Goal: Information Seeking & Learning: Find specific fact

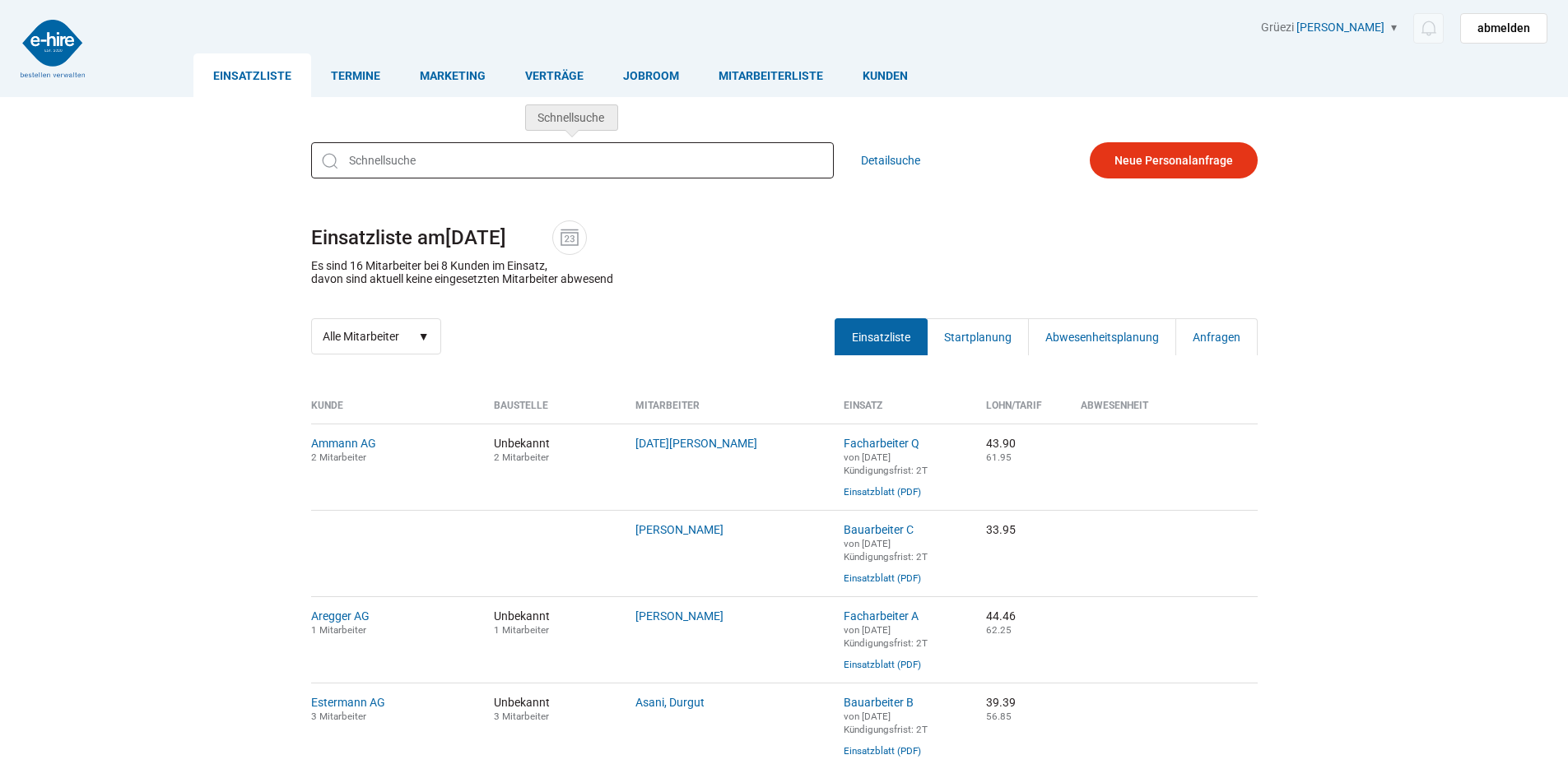
click at [406, 161] on input "text" at bounding box center [573, 160] width 523 height 36
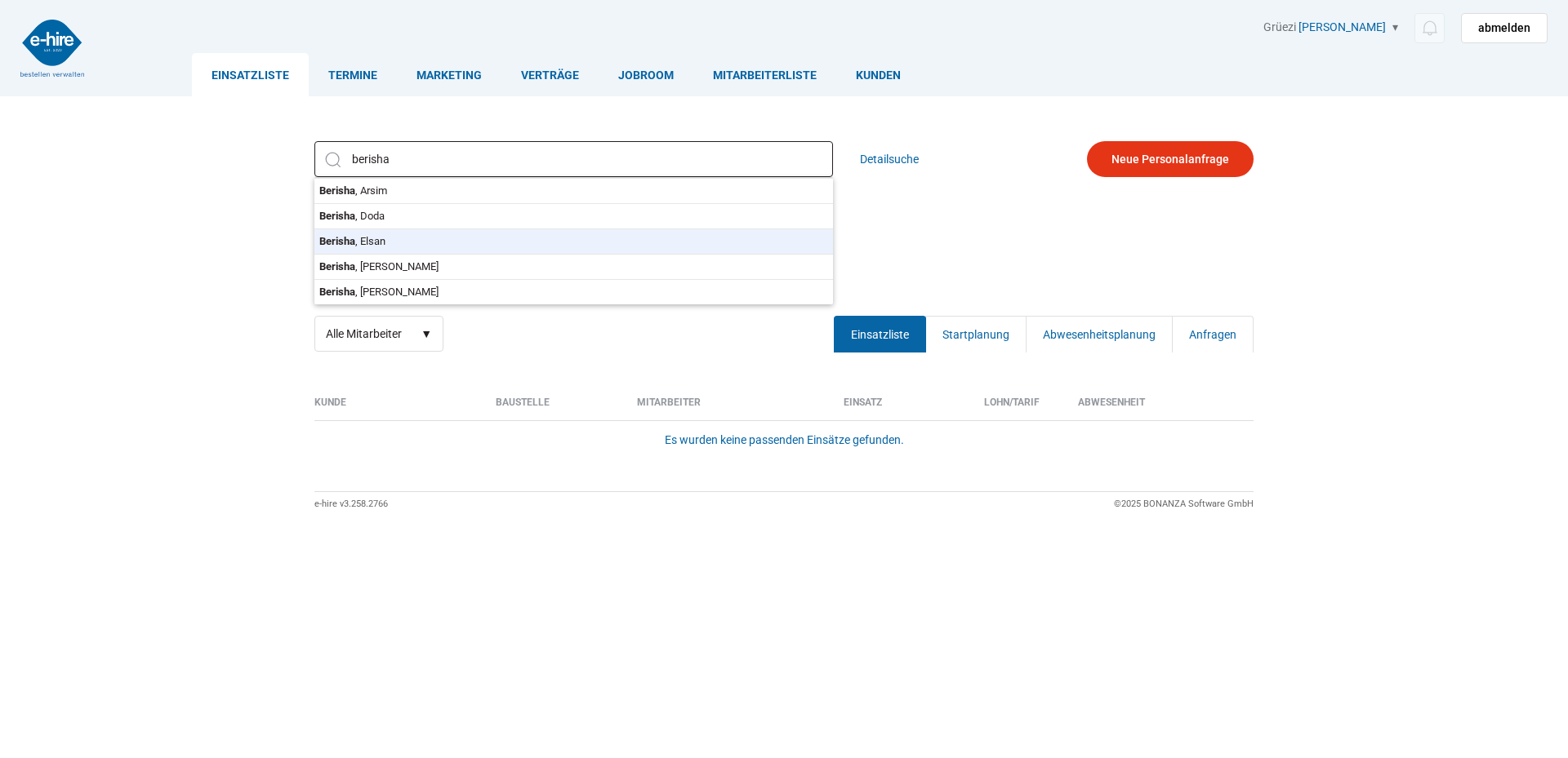
type input "Berisha, Elsan"
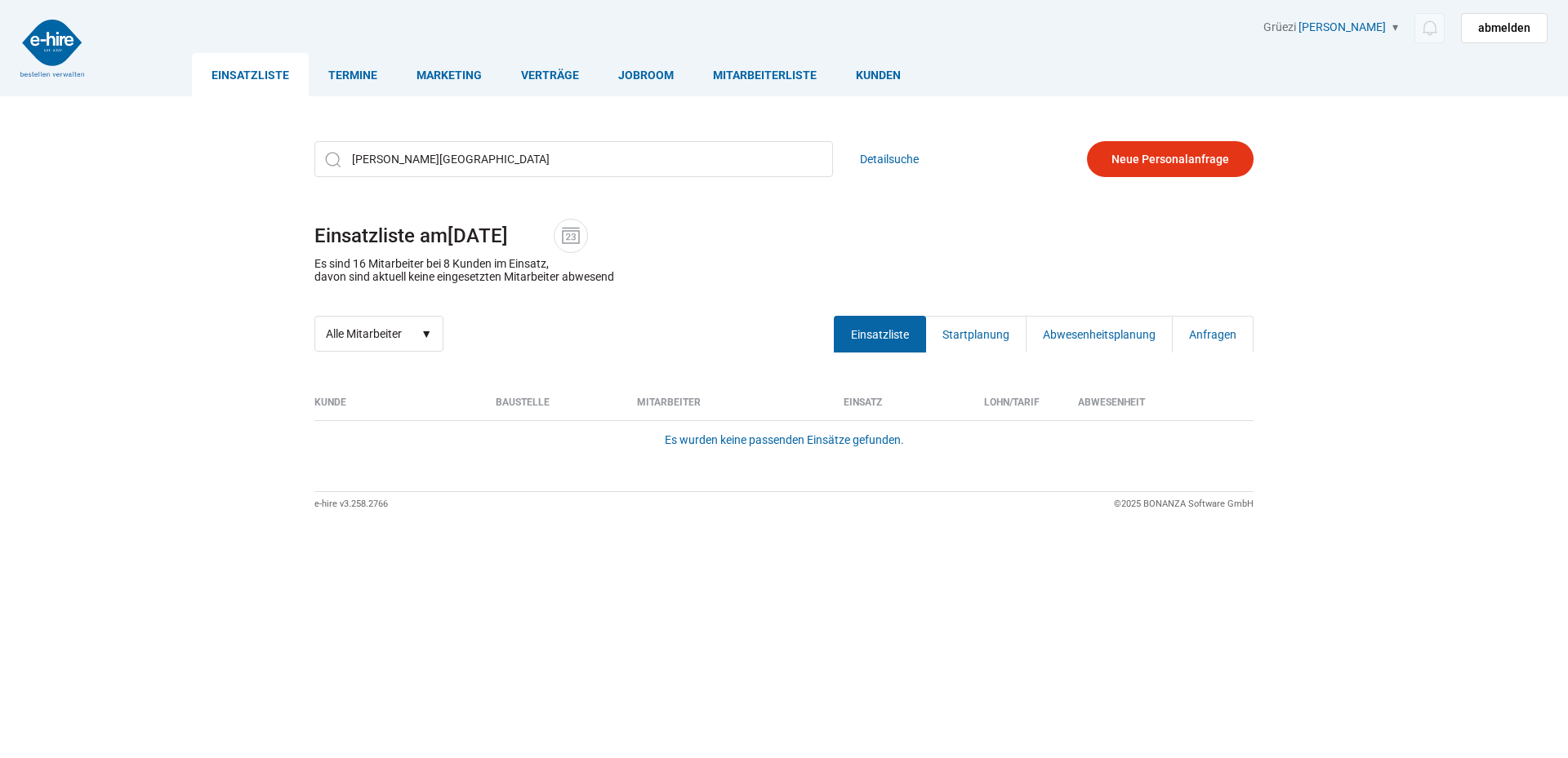
click at [389, 235] on div "Berisha, Elsan Berisha , Arsim Berisha , Doda Berisha , Elsan Berisha , Leonard…" at bounding box center [784, 246] width 980 height 235
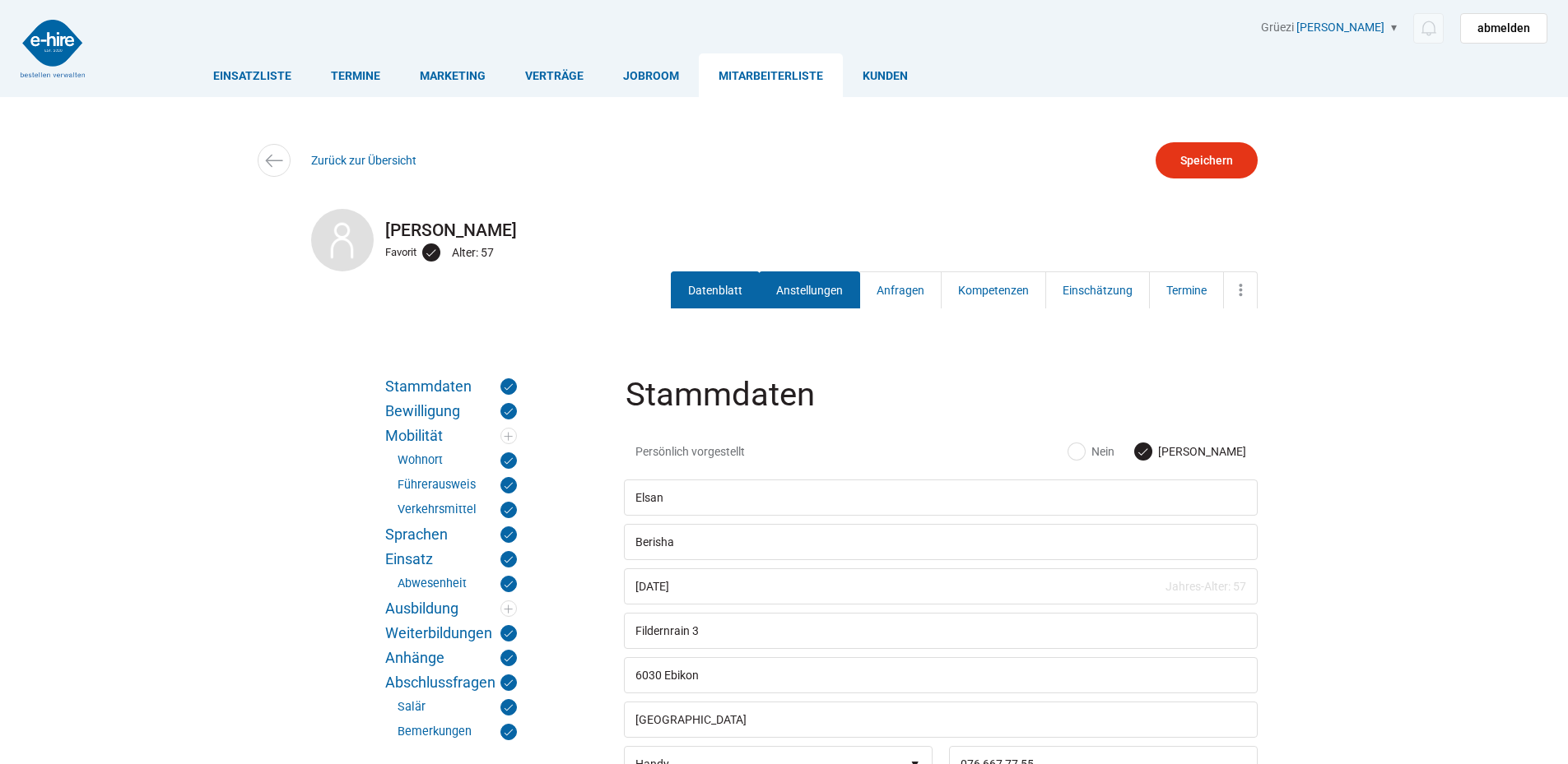
click at [799, 284] on link "Anstellungen" at bounding box center [809, 290] width 101 height 37
